Goal: Contribute content: Add original content to the website for others to see

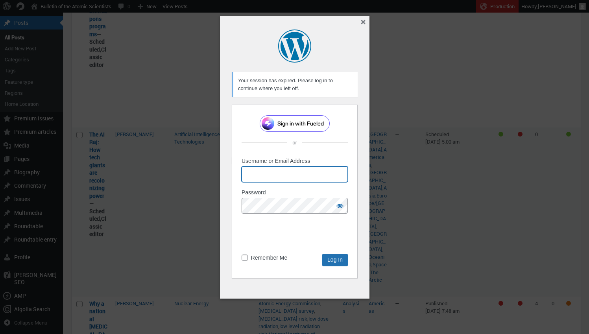
type input "[EMAIL_ADDRESS][DOMAIN_NAME]"
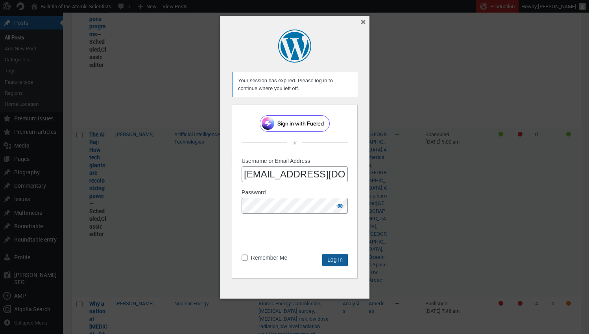
click at [341, 257] on input "Log In" at bounding box center [335, 260] width 26 height 13
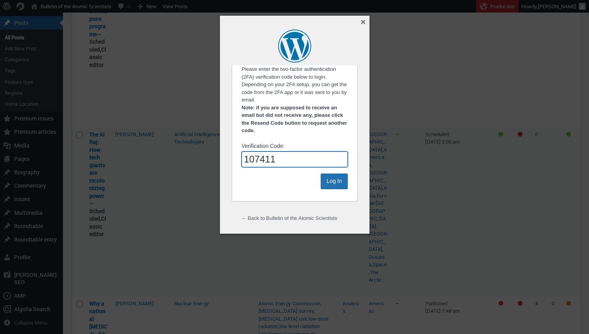
type input "107411"
click at [334, 179] on input "Log In" at bounding box center [333, 182] width 27 height 16
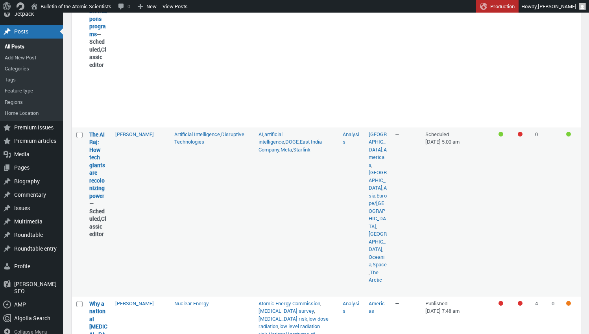
scroll to position [329, 0]
click at [104, 286] on link "Preview" at bounding box center [98, 290] width 18 height 8
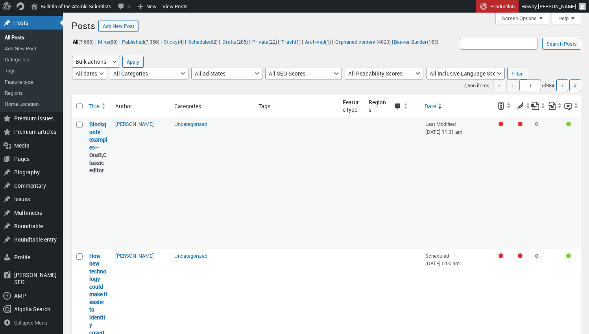
scroll to position [329, 0]
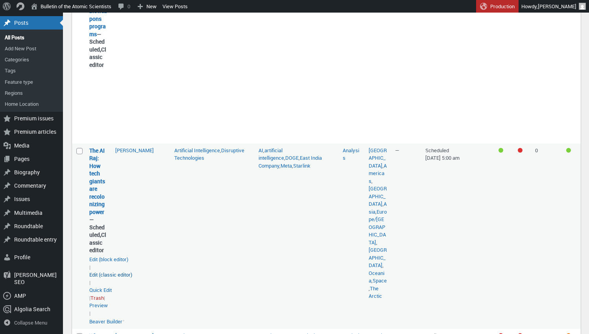
click at [99, 271] on link "Edit (classic editor)" at bounding box center [110, 275] width 43 height 8
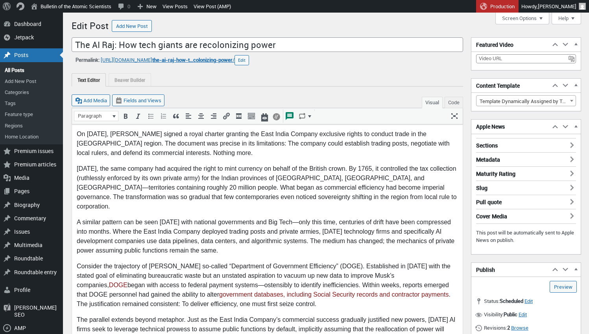
scroll to position [6, 0]
click at [127, 134] on p "On December 31,1600, Queen Elizabeth I signed a royal charter granting the East…" at bounding box center [267, 143] width 381 height 28
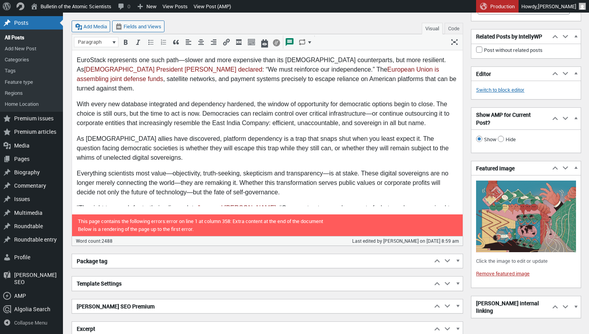
scroll to position [1702, 0]
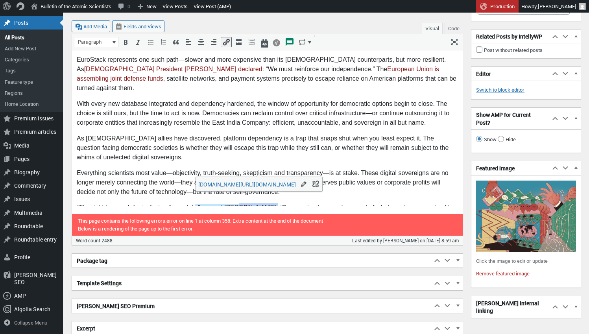
drag, startPoint x: 268, startPoint y: 171, endPoint x: 236, endPoint y: 170, distance: 31.9
click at [236, 203] on p "“The right to search for truth, implies a duty ,” warned Albert Einstein . “One…" at bounding box center [267, 217] width 381 height 28
click at [300, 185] on icon "Edit" at bounding box center [304, 184] width 8 height 8
type input "https://www.hmdb.org/m.asp?m=68433"
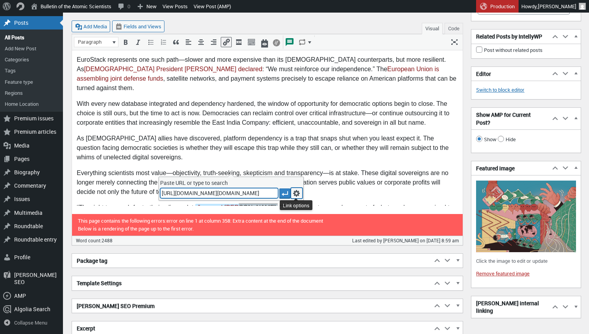
click at [294, 193] on icon "Link options" at bounding box center [297, 193] width 8 height 8
type input "https://www.hmdb.org/m.asp?m=68433"
type input "Update"
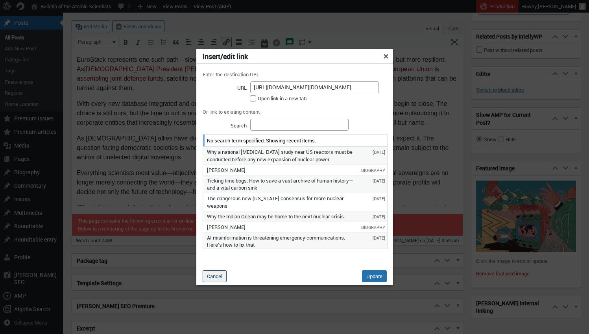
click at [215, 275] on button "Cancel" at bounding box center [215, 276] width 24 height 12
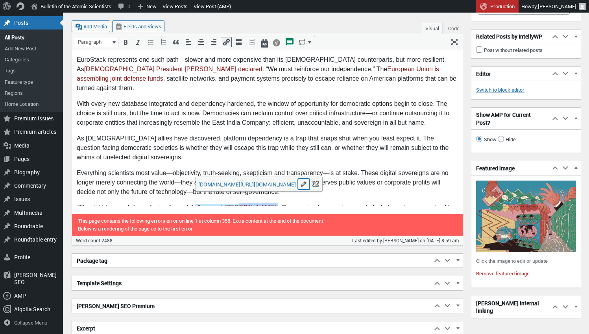
click at [300, 187] on icon "Edit" at bounding box center [304, 184] width 8 height 8
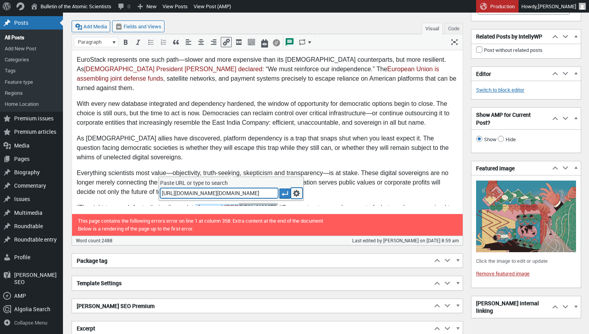
click at [296, 191] on icon "Link options" at bounding box center [297, 193] width 8 height 8
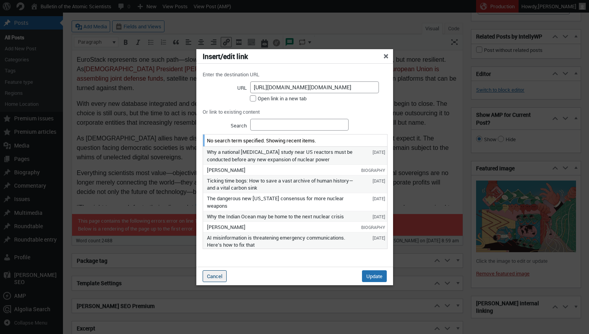
click at [218, 276] on button "Cancel" at bounding box center [215, 276] width 24 height 12
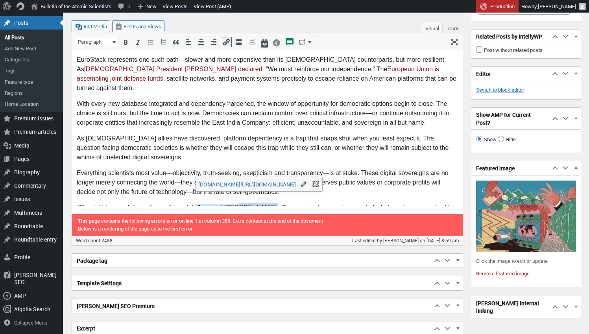
click at [252, 205] on link ",” warned Albert Einstein" at bounding box center [236, 208] width 81 height 7
click at [231, 184] on link "hmdb.org/m.asp" at bounding box center [247, 184] width 98 height 7
click at [300, 188] on icon "Edit" at bounding box center [304, 184] width 8 height 8
type input "https://www.hmdb.org/m.asp?m=68433"
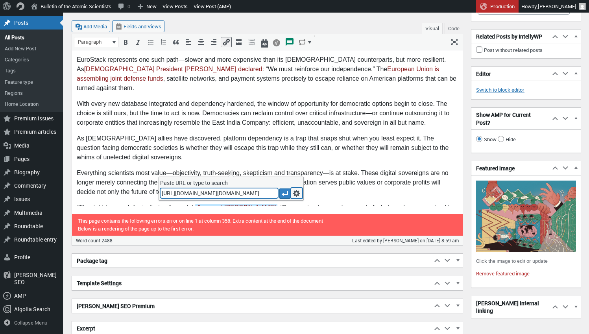
click at [298, 193] on icon "Link options" at bounding box center [297, 193] width 8 height 8
type input ",” warned Albert Einstein"
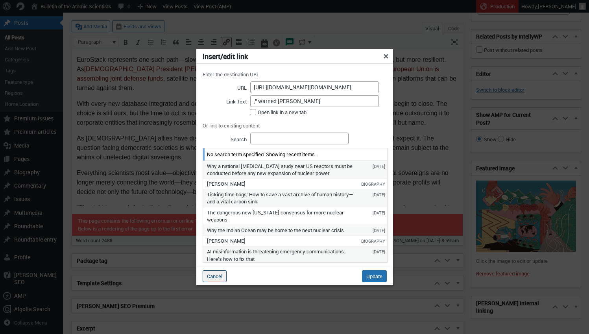
click at [220, 280] on button "Cancel" at bounding box center [215, 276] width 24 height 12
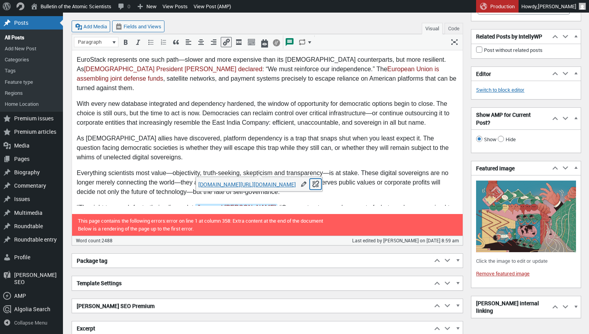
click at [312, 185] on icon "Remove link (⌃⌥S)" at bounding box center [316, 184] width 8 height 8
drag, startPoint x: 203, startPoint y: 170, endPoint x: 265, endPoint y: 172, distance: 62.2
click at [265, 203] on p "“The right to search for truth, implies a duty ,” warned Albert Einstein . “One…" at bounding box center [267, 217] width 381 height 28
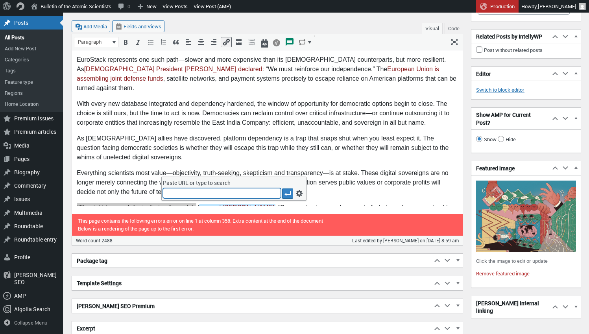
type input "https://www.hmdb.org/m.asp?m=68433"
click at [288, 194] on icon "Apply" at bounding box center [288, 194] width 8 height 8
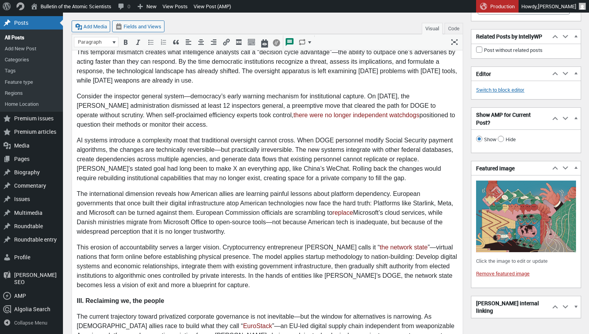
scroll to position [1260, 0]
click at [514, 229] on img at bounding box center [526, 216] width 100 height 71
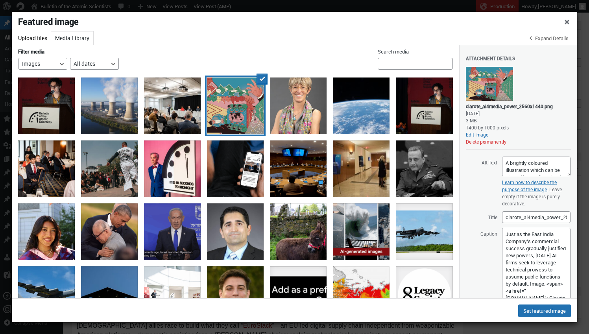
click at [566, 322] on div "Featured image Actions Menu Featured image Upload files Media Library Expand De…" at bounding box center [295, 167] width 566 height 310
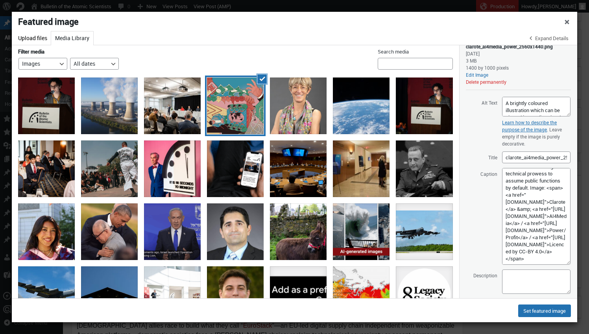
scroll to position [54, 0]
click at [530, 260] on textarea "Just as the East India Company’s commercial success gradually justified new pow…" at bounding box center [536, 216] width 68 height 97
paste textarea "license"
type textarea "Just as the East India Company’s commercial success gradually justified new pow…"
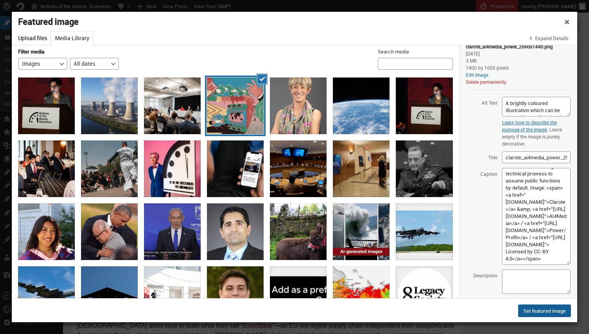
click at [547, 311] on button "Set featured image" at bounding box center [544, 311] width 53 height 13
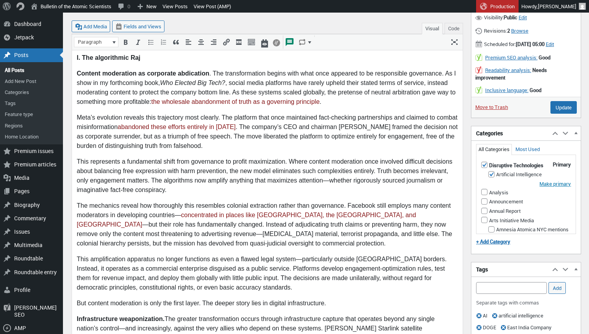
scroll to position [404, 0]
click at [558, 110] on input "Update" at bounding box center [564, 107] width 26 height 13
type input "Schedule"
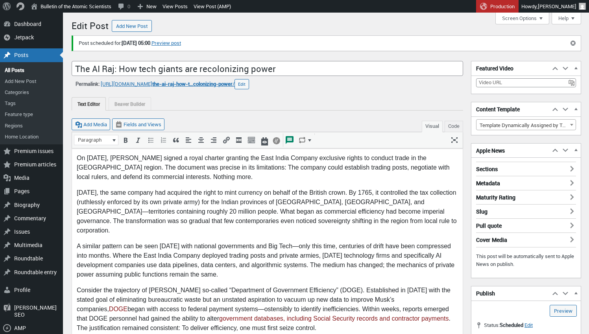
scroll to position [6, 0]
click at [181, 41] on link "Preview post" at bounding box center [167, 43] width 30 height 8
click at [16, 73] on link "All Posts" at bounding box center [31, 70] width 63 height 11
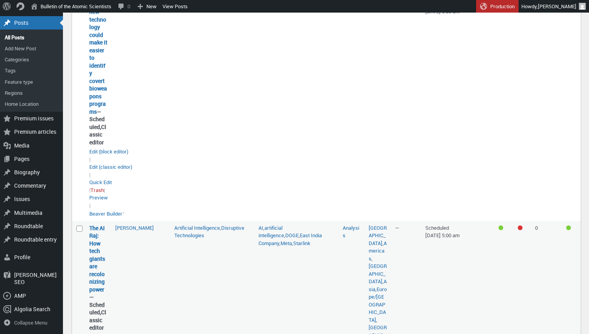
scroll to position [254, 0]
